Goal: Information Seeking & Learning: Learn about a topic

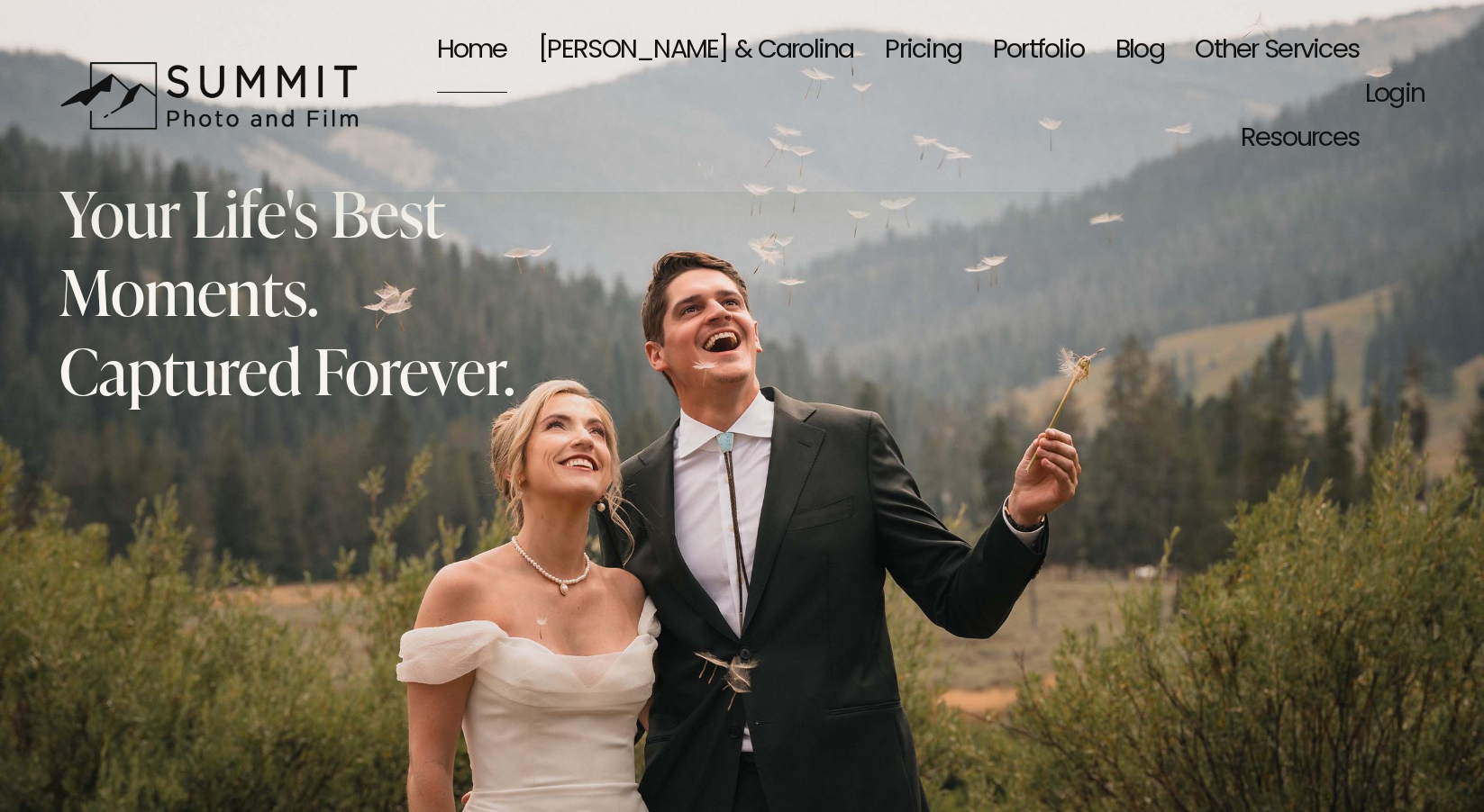
click at [1194, 63] on span "Other Services" at bounding box center [1276, 51] width 164 height 83
click at [1194, 47] on span "Other Services" at bounding box center [1276, 51] width 164 height 83
click at [0, 0] on span "Event Photography" at bounding box center [0, 0] width 0 height 0
click at [445, 40] on link "Home" at bounding box center [472, 50] width 70 height 88
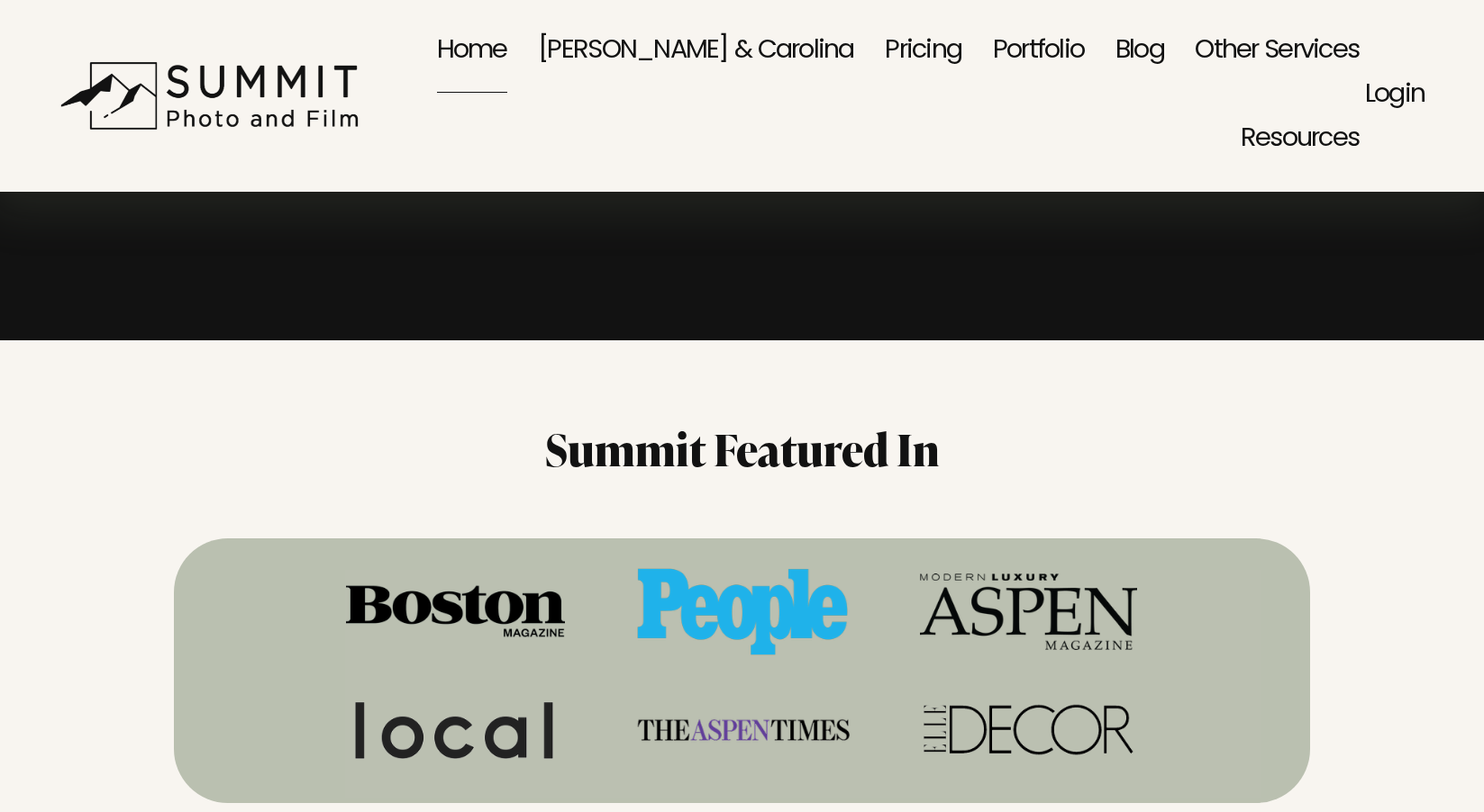
scroll to position [1743, 0]
